Goal: Task Accomplishment & Management: Complete application form

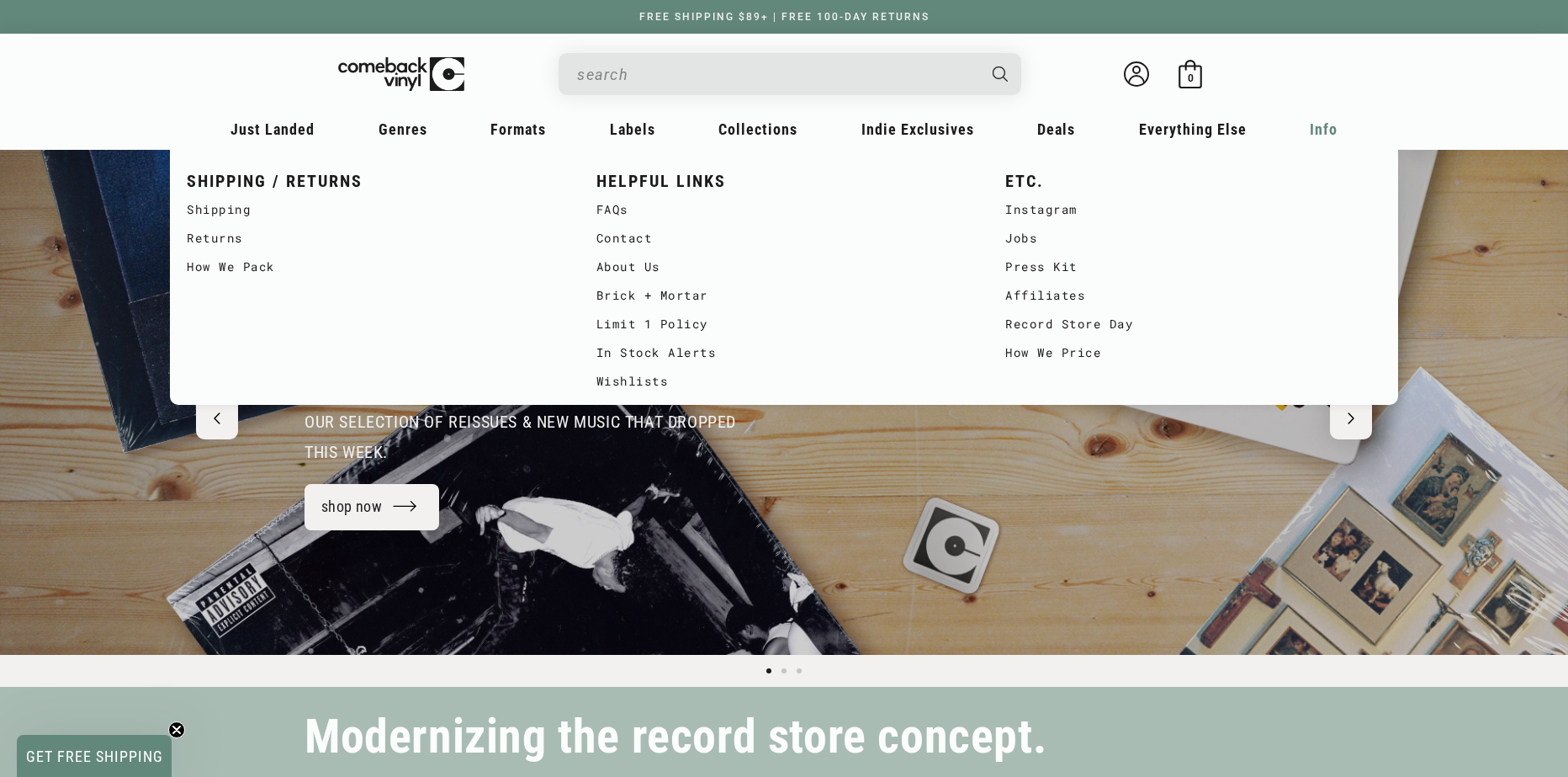
click at [315, 125] on span "Info" at bounding box center [272, 130] width 84 height 18
click at [1018, 240] on link "Jobs" at bounding box center [1194, 238] width 376 height 28
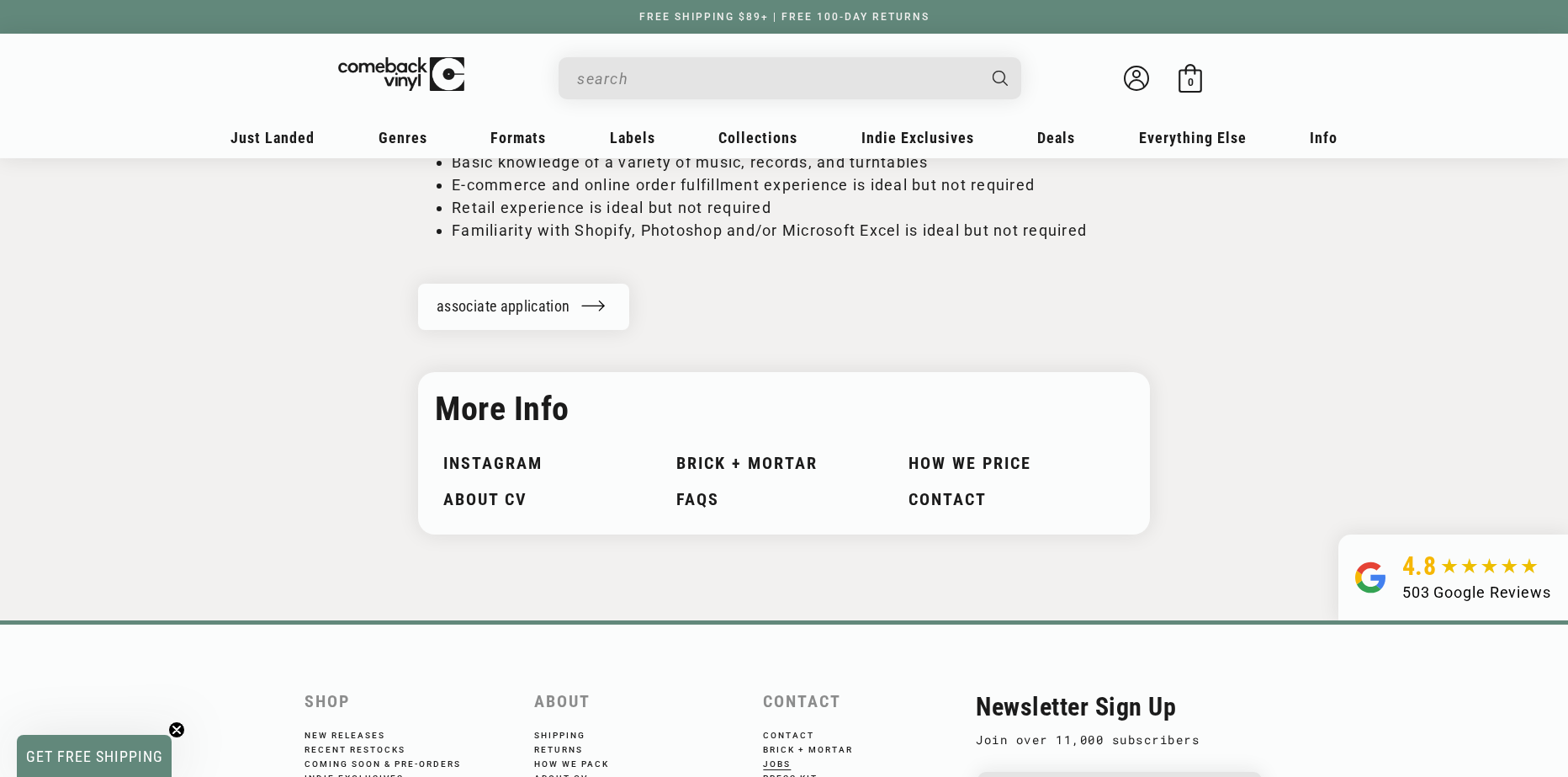
scroll to position [2356, 0]
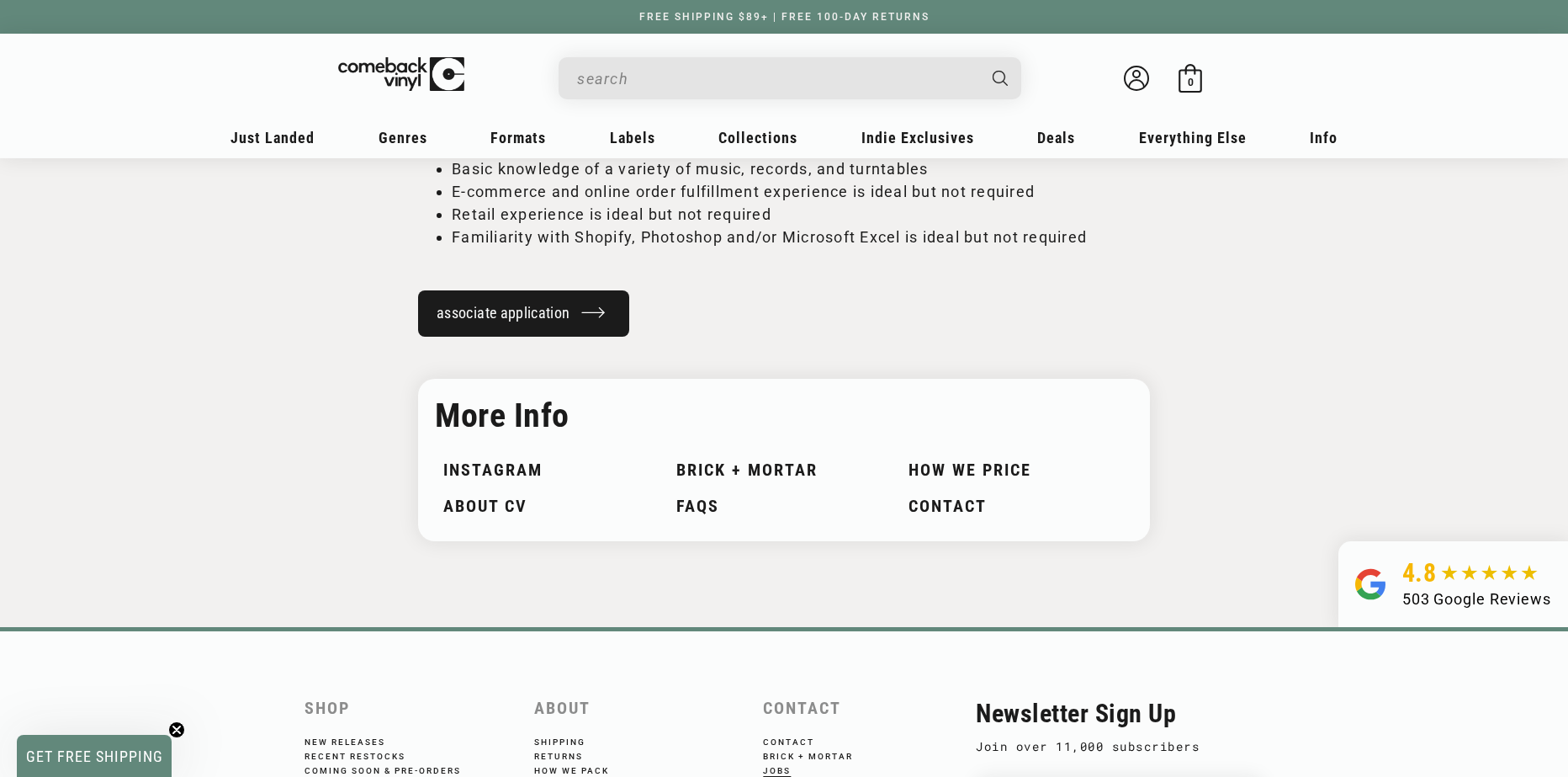
click at [553, 325] on link "associate application" at bounding box center [523, 313] width 211 height 46
